Goal: Navigation & Orientation: Understand site structure

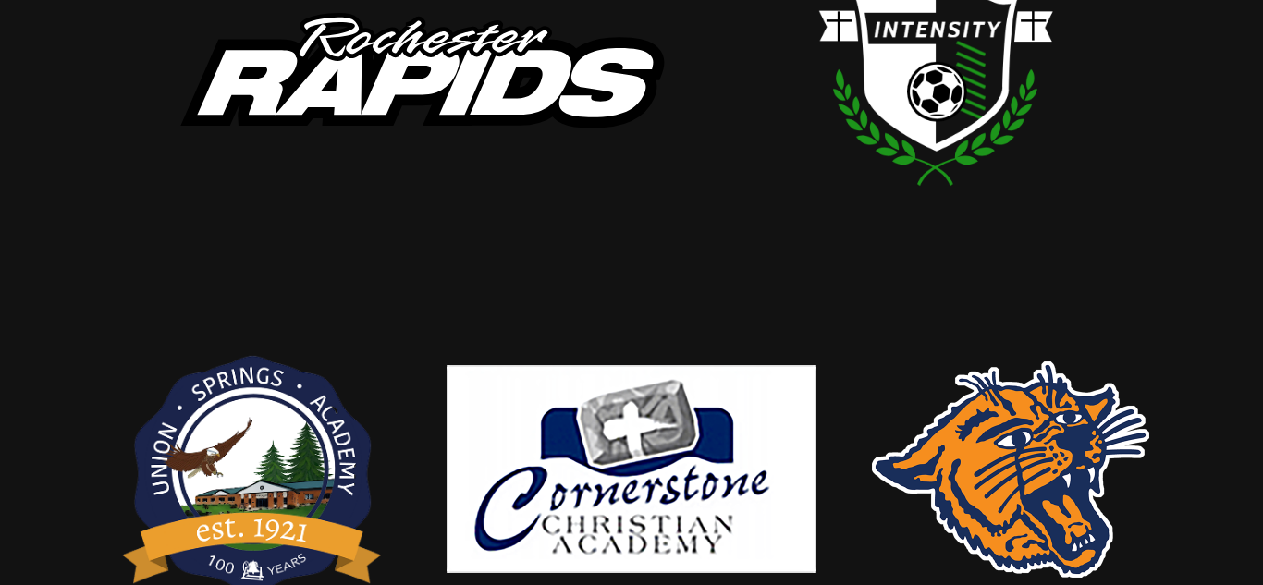
scroll to position [550, 0]
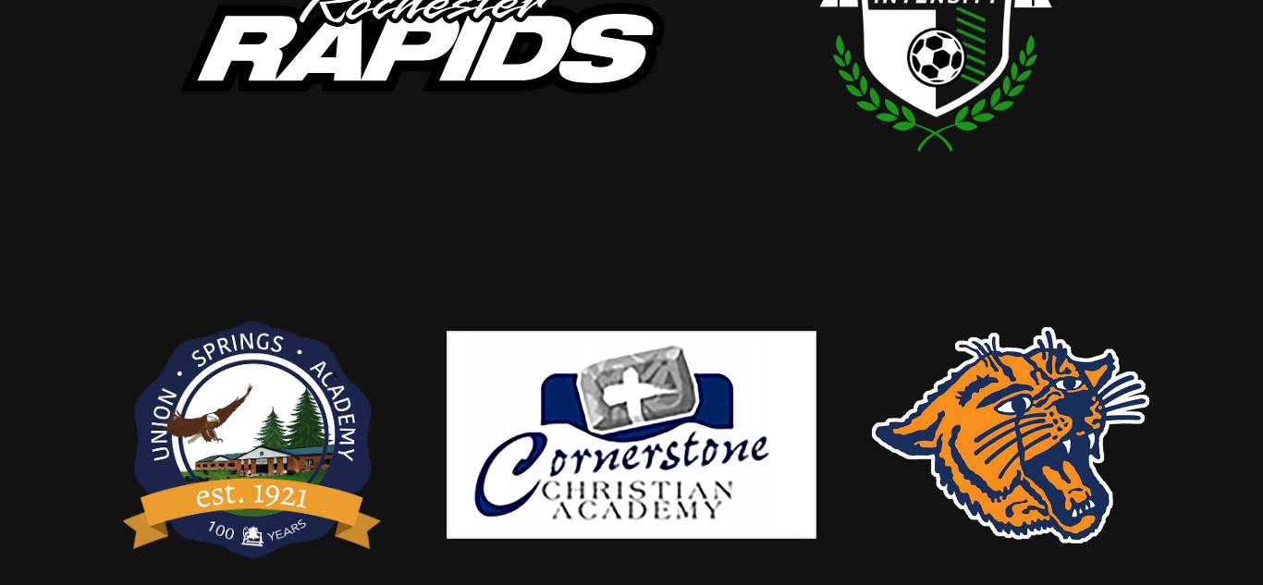
click at [985, 508] on img at bounding box center [1010, 435] width 277 height 216
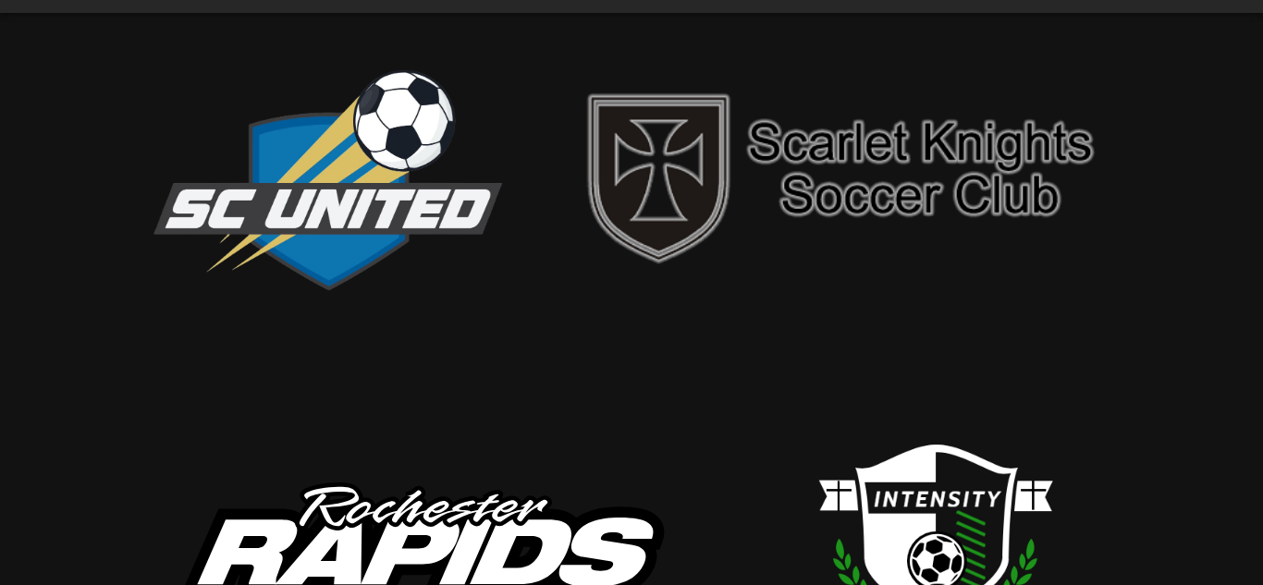
scroll to position [0, 0]
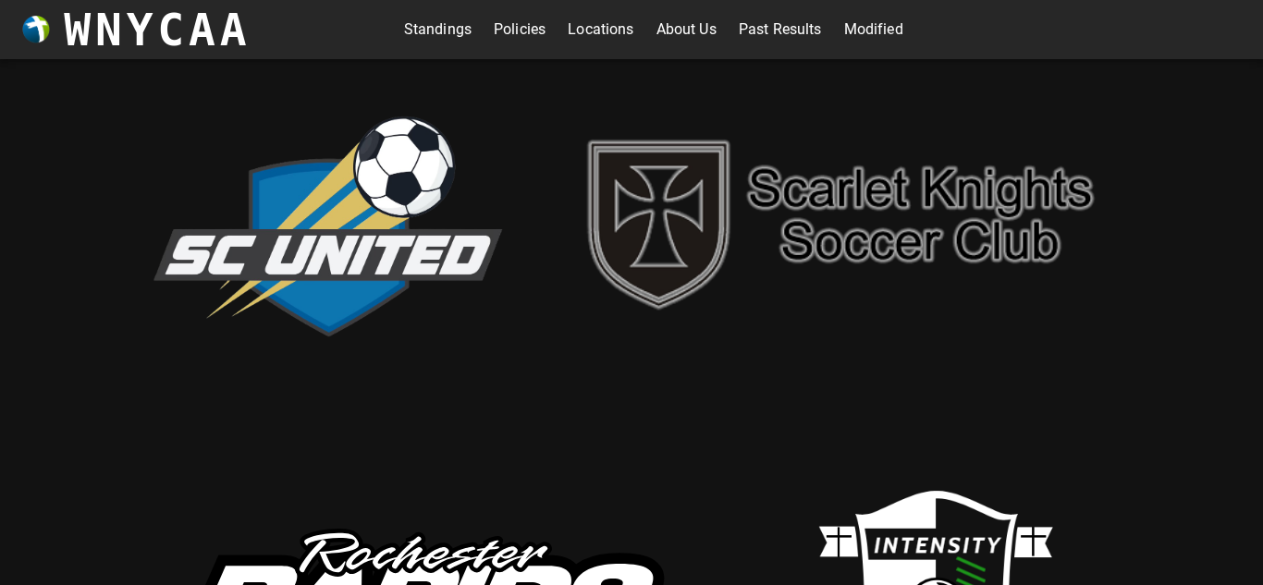
click at [400, 154] on img at bounding box center [326, 222] width 370 height 252
click at [333, 217] on img at bounding box center [326, 222] width 370 height 252
click at [359, 290] on img at bounding box center [326, 222] width 370 height 252
click at [903, 187] on img at bounding box center [844, 222] width 555 height 200
click at [453, 28] on link "Standings" at bounding box center [438, 30] width 68 height 30
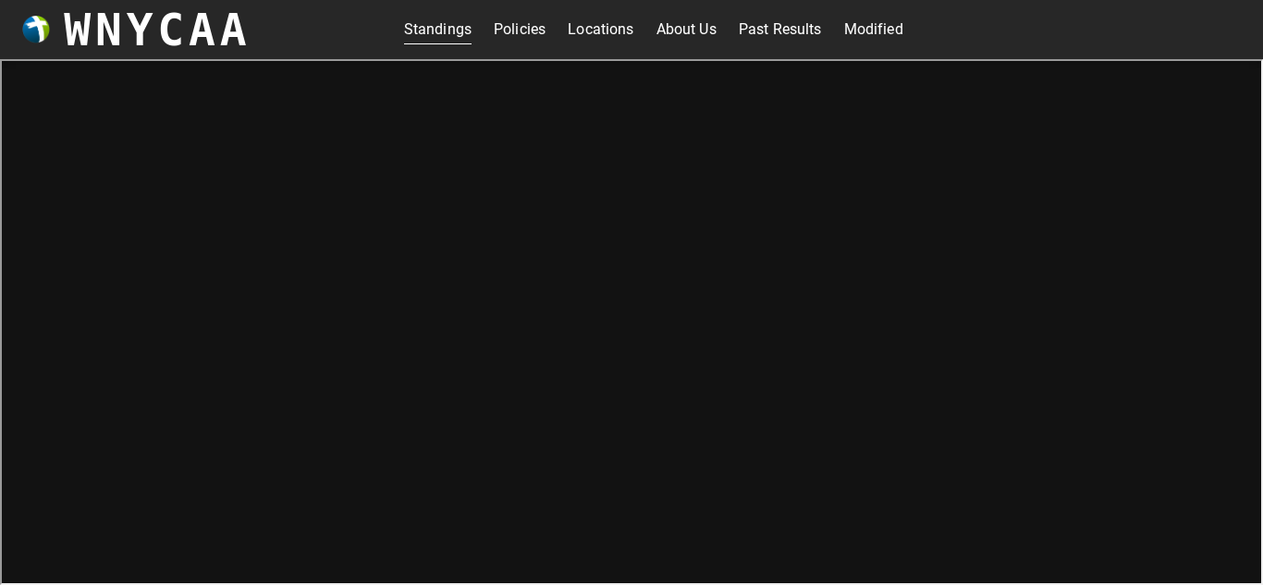
click at [775, 35] on link "Past Results" at bounding box center [780, 30] width 83 height 30
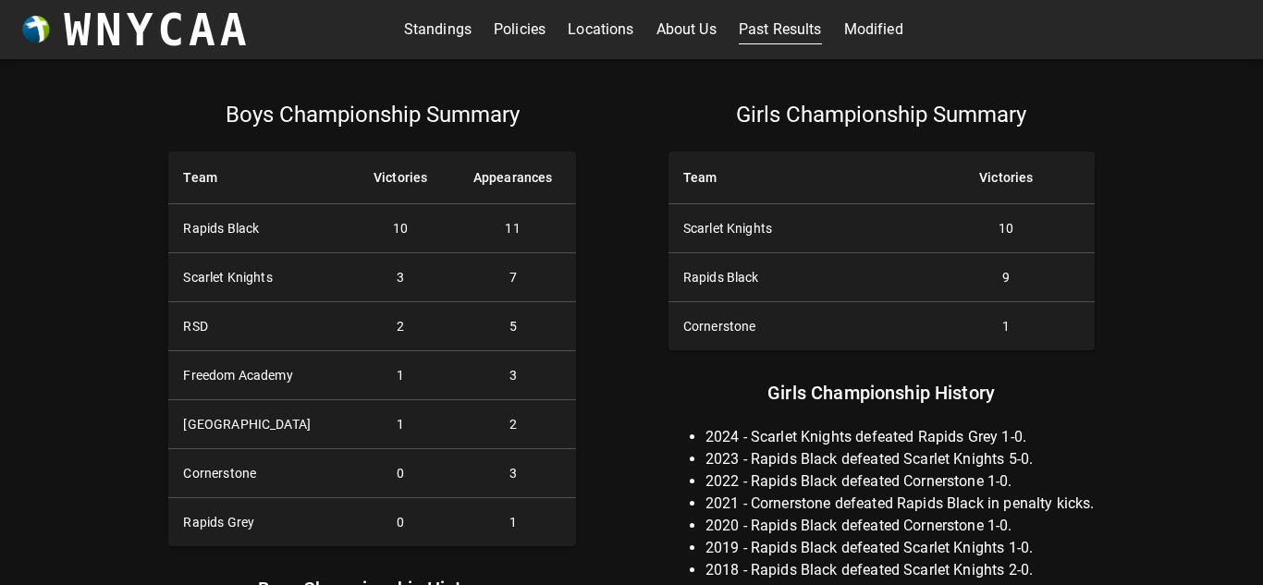
click at [631, 31] on link "Locations" at bounding box center [601, 30] width 66 height 30
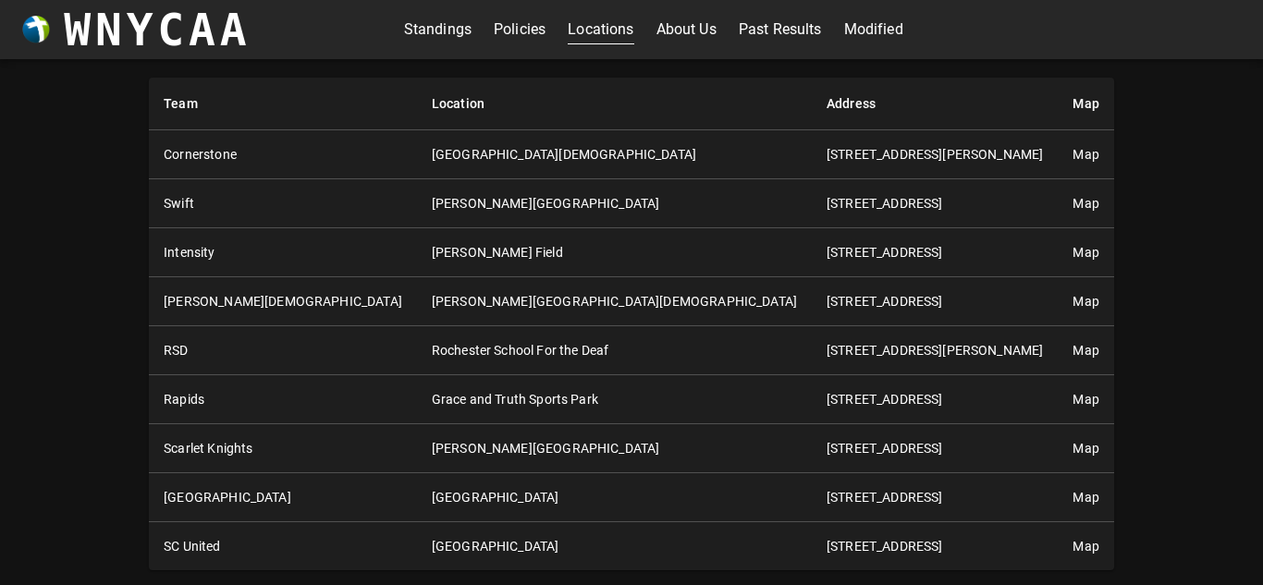
click at [443, 18] on link "Standings" at bounding box center [438, 30] width 68 height 30
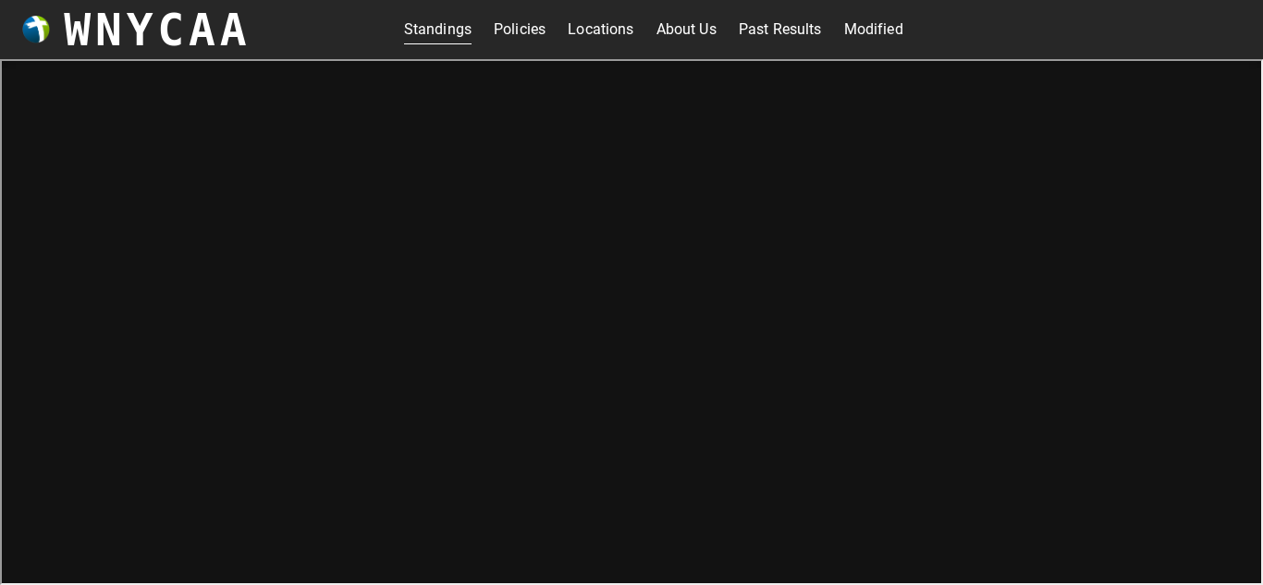
click at [162, 16] on h3 "WNYCAA" at bounding box center [157, 30] width 187 height 52
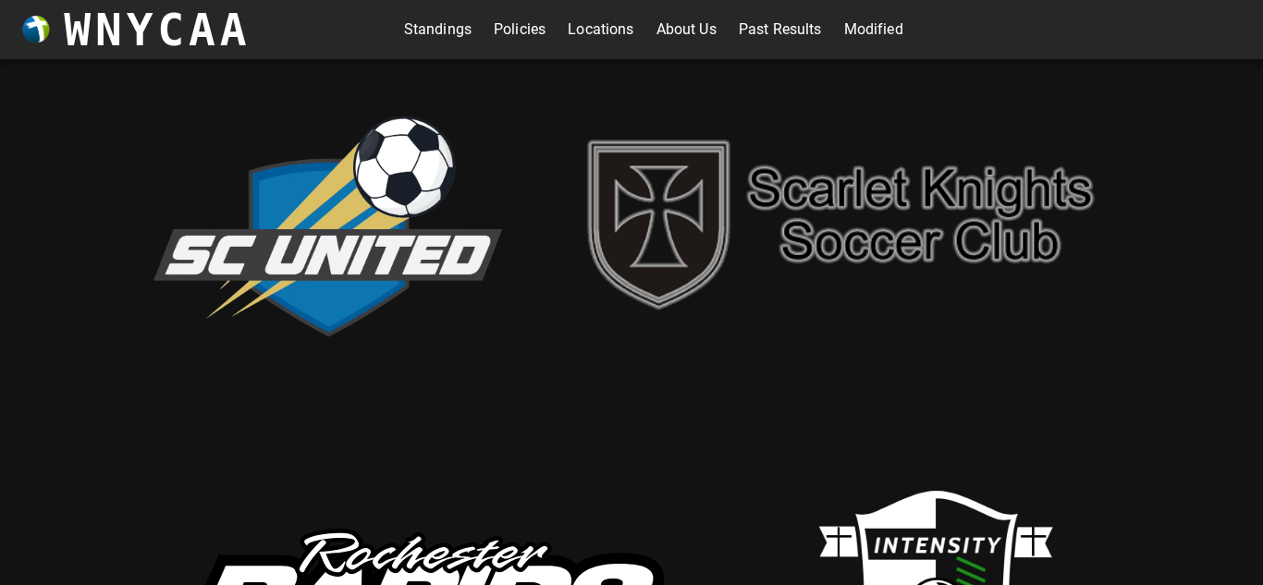
click at [162, 16] on h3 "WNYCAA" at bounding box center [157, 30] width 187 height 52
